Goal: Find specific page/section: Find specific page/section

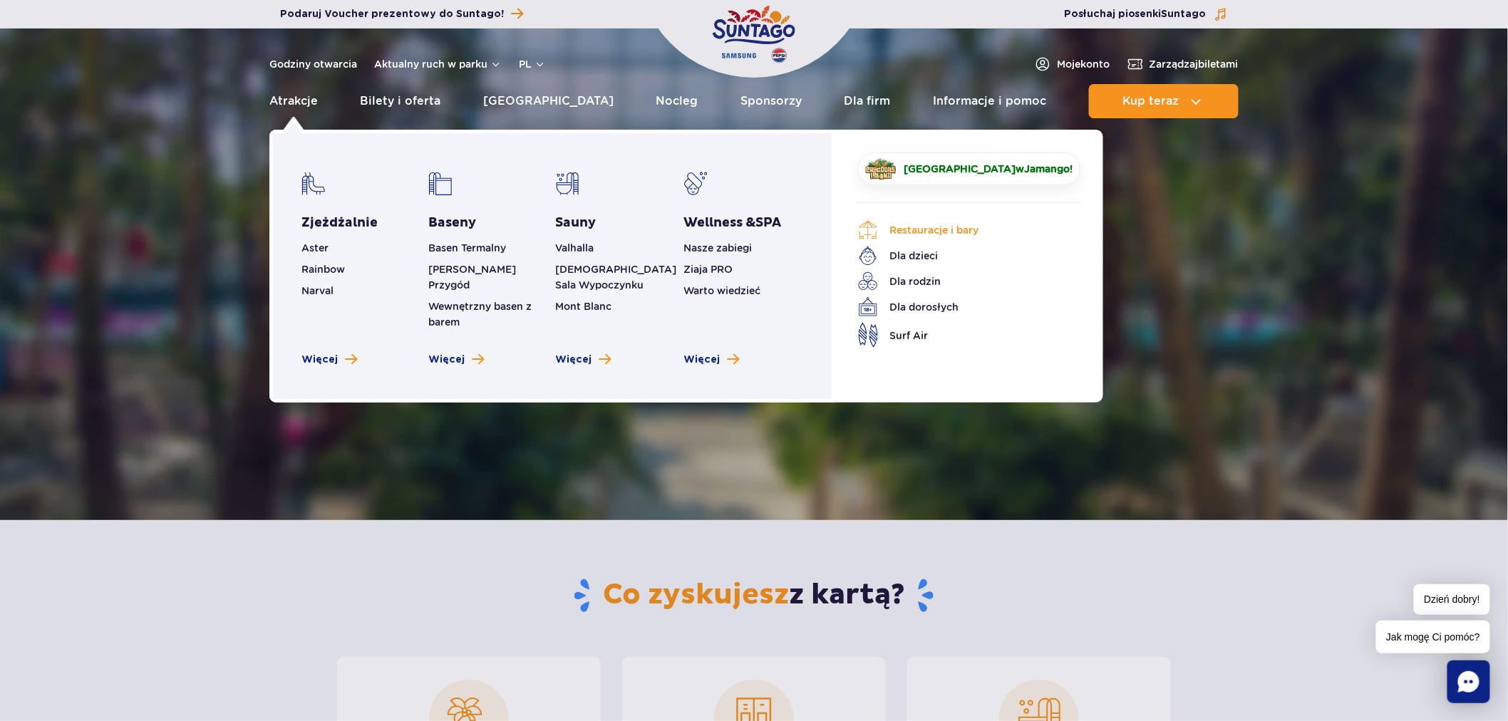
click at [914, 239] on link "Restauracje i bary" at bounding box center [958, 230] width 201 height 20
click at [914, 238] on link "Restauracje i bary" at bounding box center [958, 230] width 201 height 20
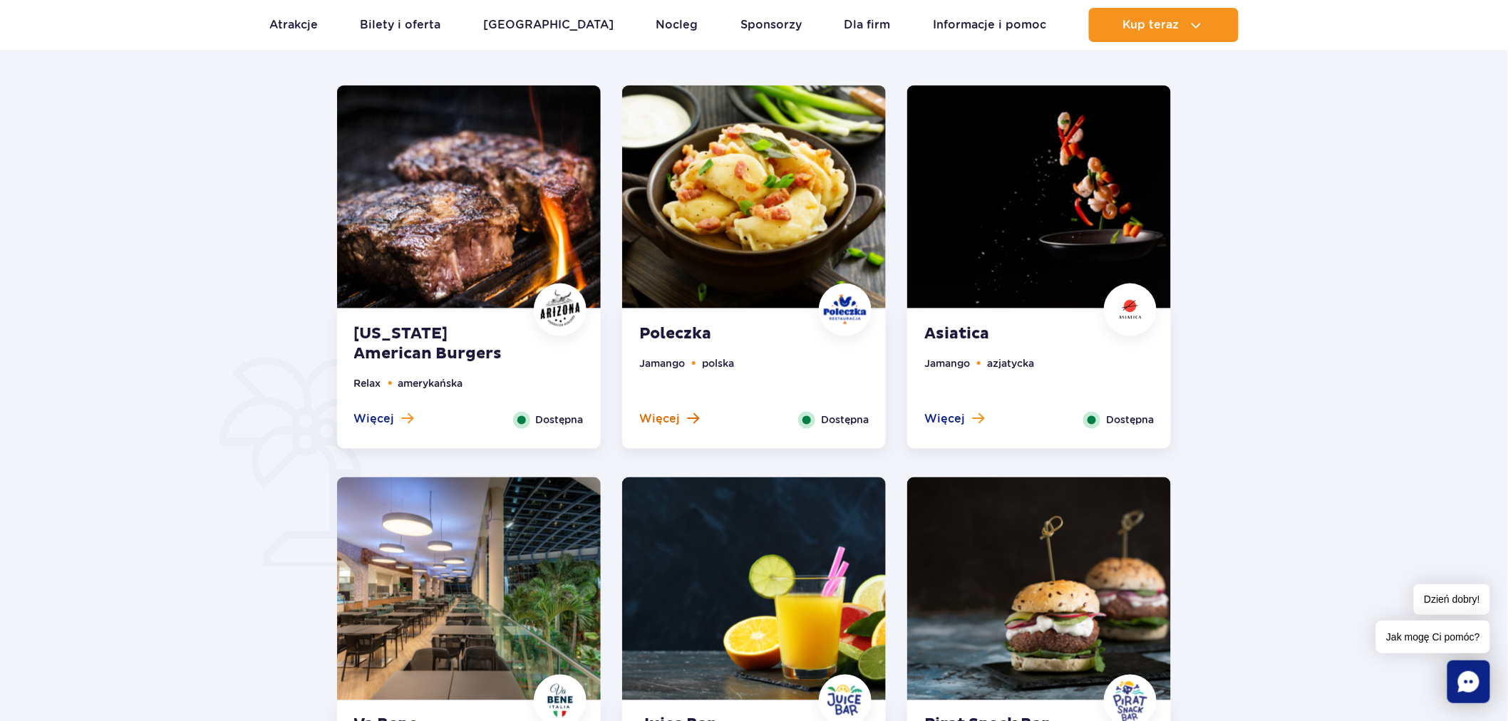
click at [660, 417] on span "Więcej" at bounding box center [659, 420] width 41 height 16
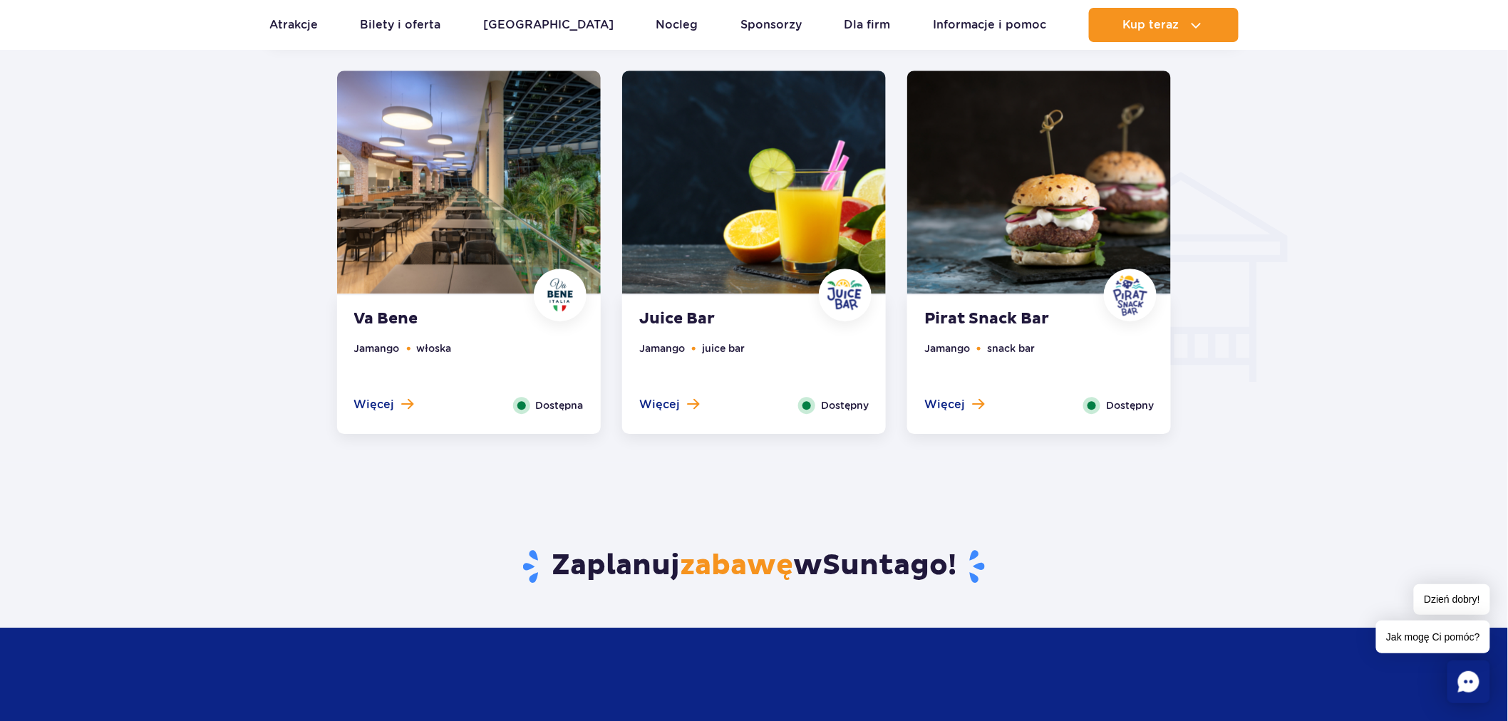
scroll to position [1582, 0]
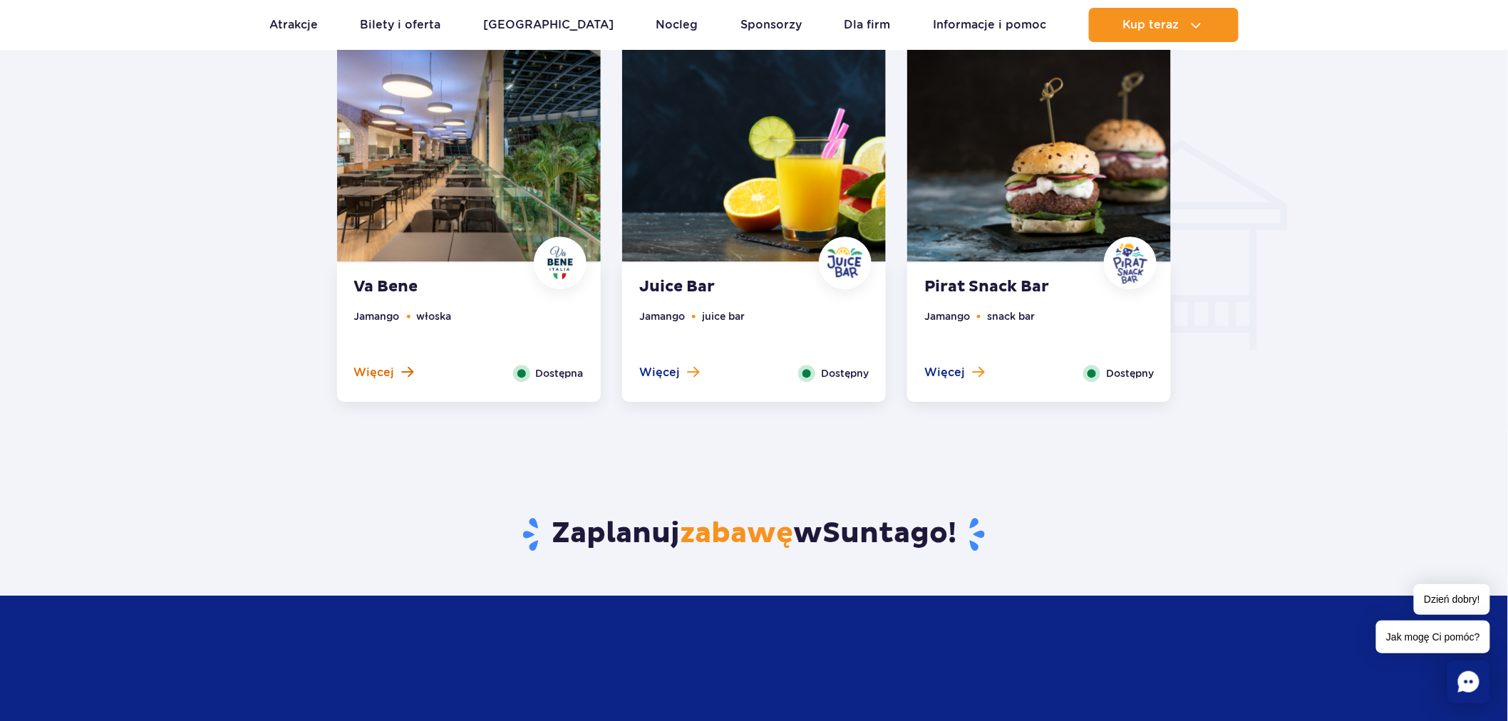
click at [392, 374] on span "Więcej" at bounding box center [374, 373] width 41 height 16
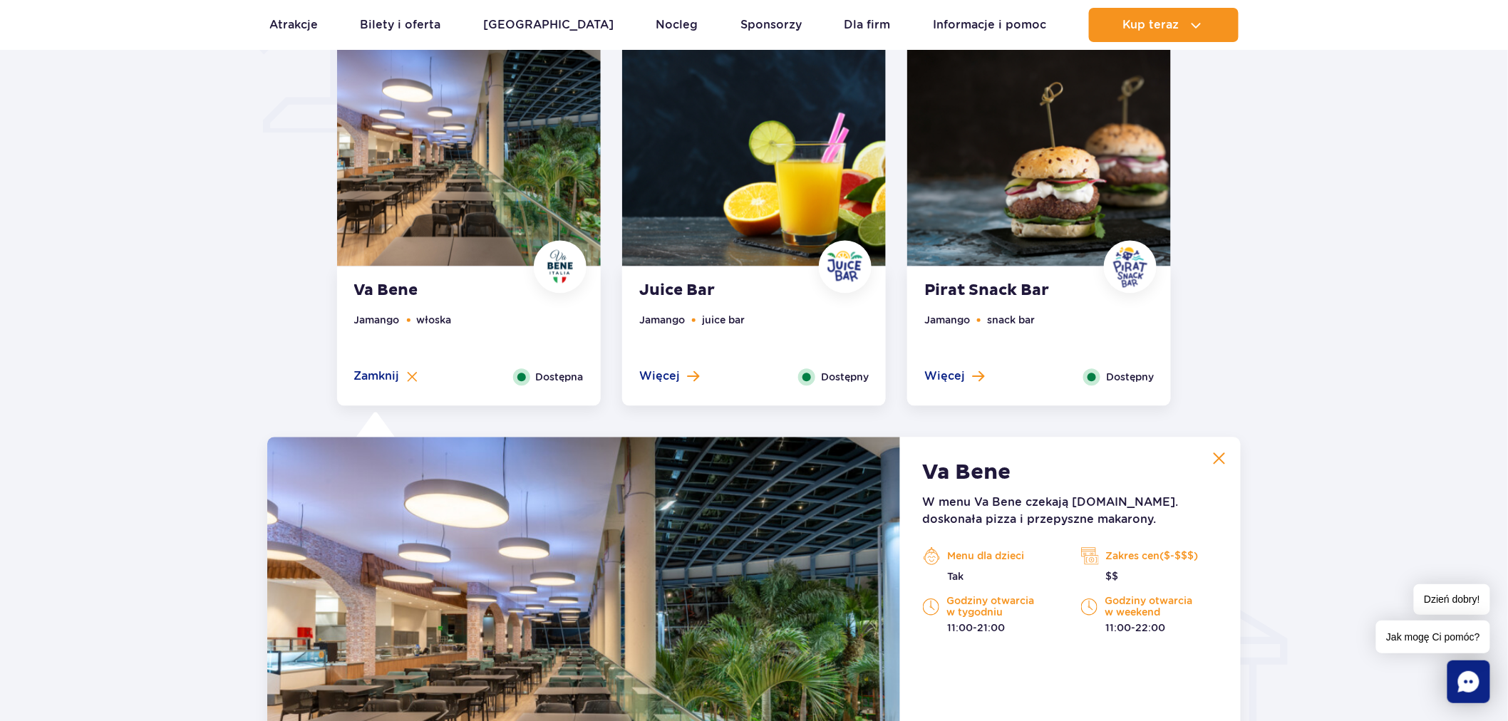
scroll to position [944, 0]
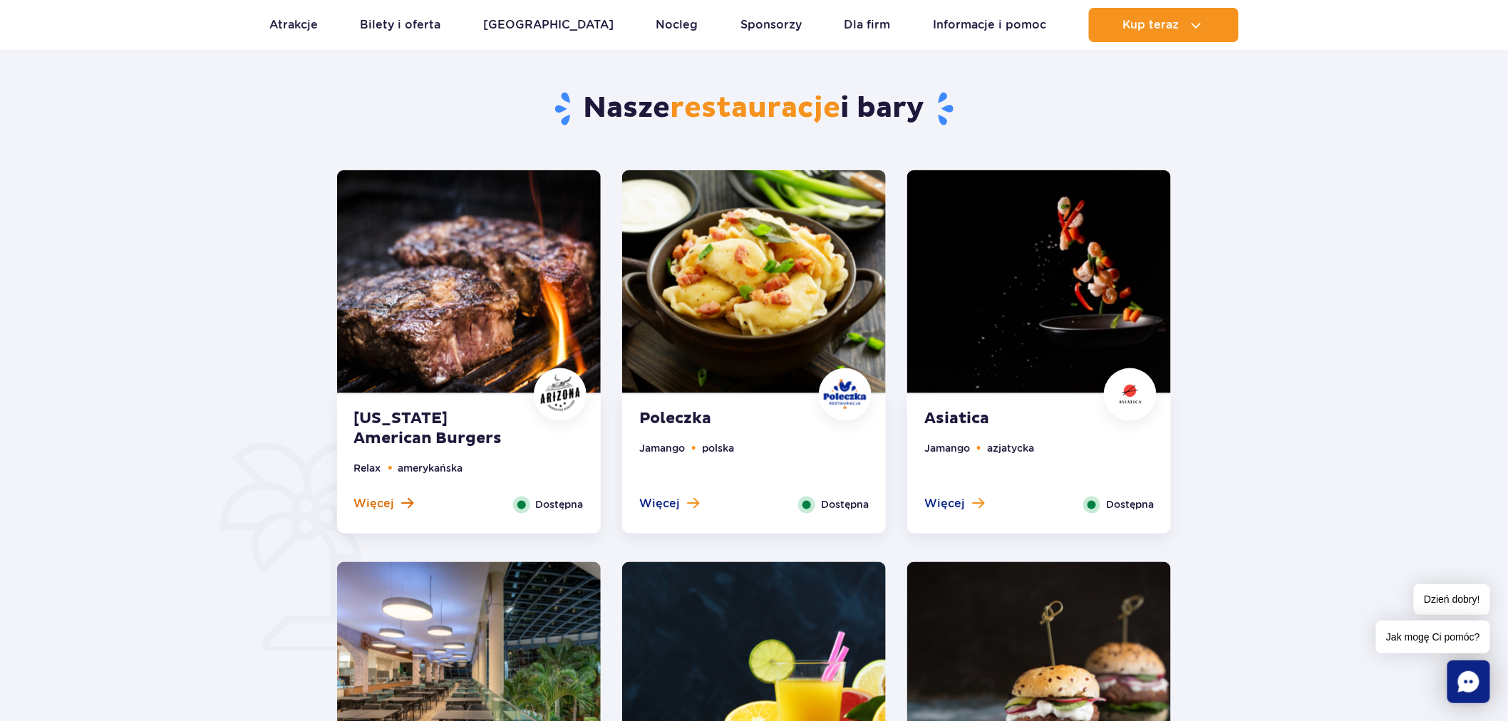
click at [373, 509] on span "Więcej" at bounding box center [374, 505] width 41 height 16
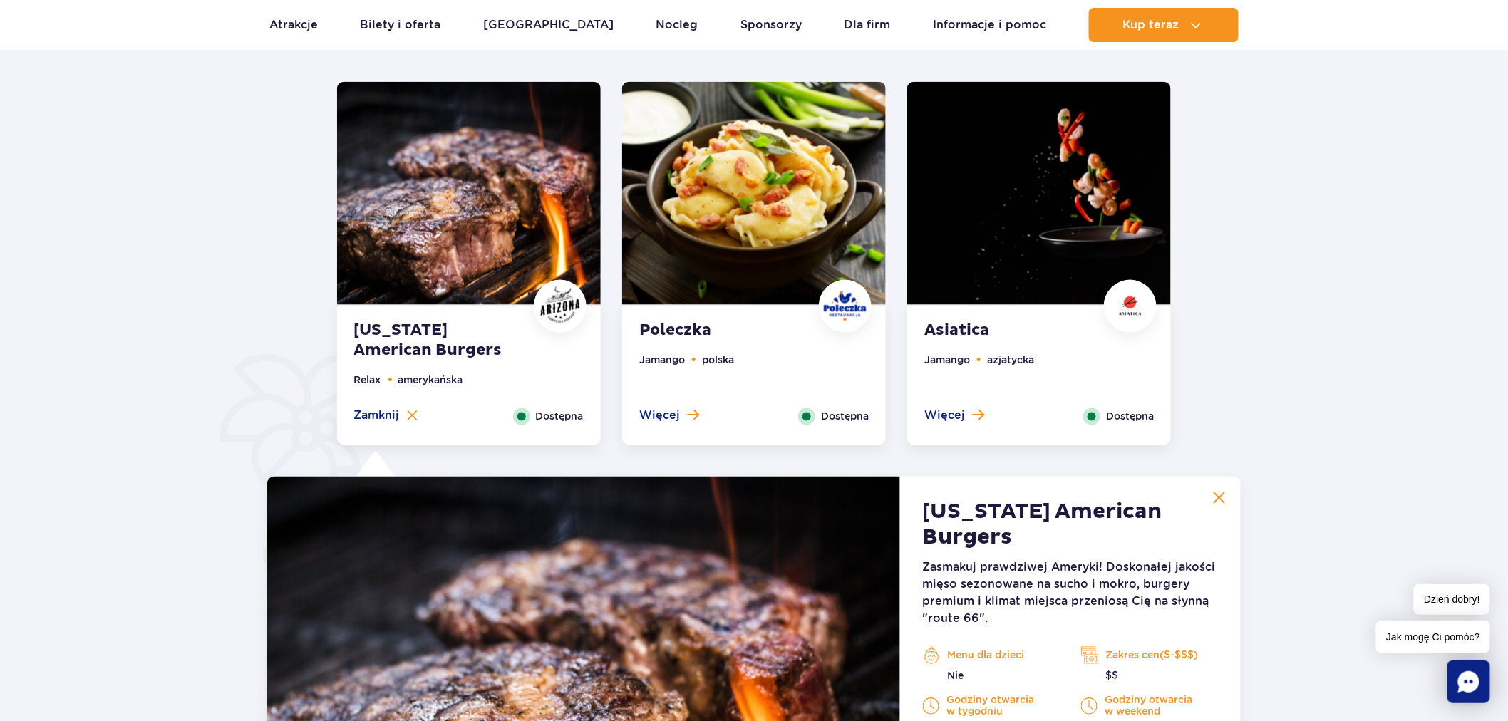
scroll to position [710, 0]
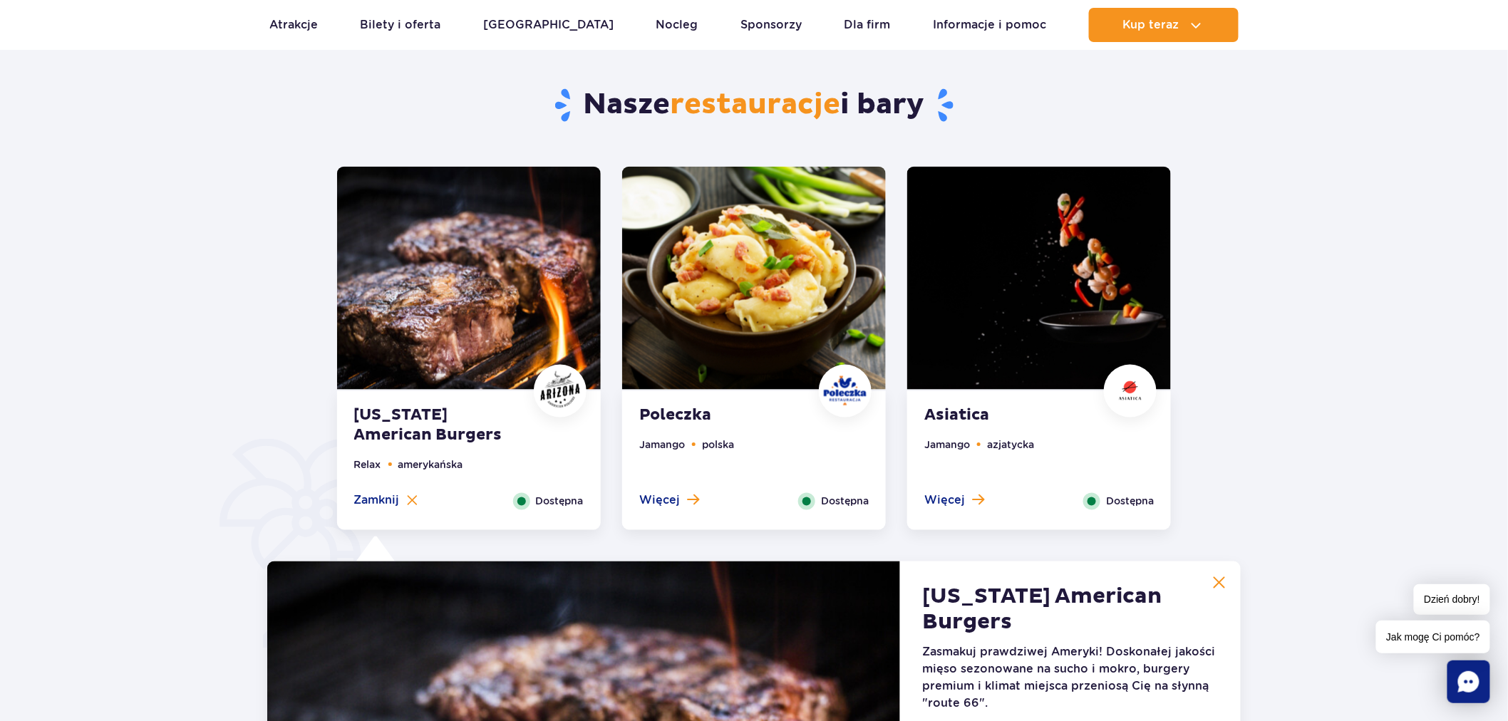
click at [963, 504] on button "Więcej" at bounding box center [954, 501] width 60 height 16
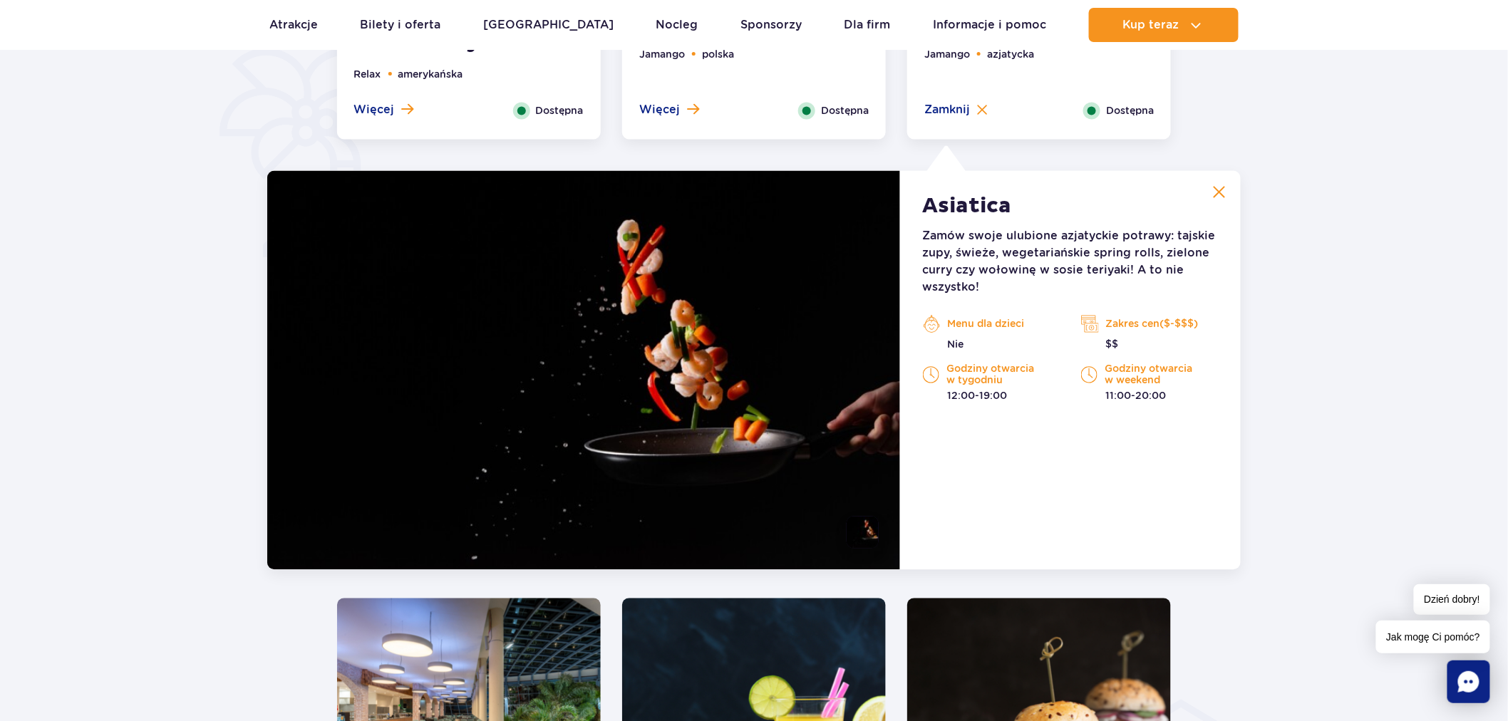
scroll to position [869, 0]
